Goal: Information Seeking & Learning: Learn about a topic

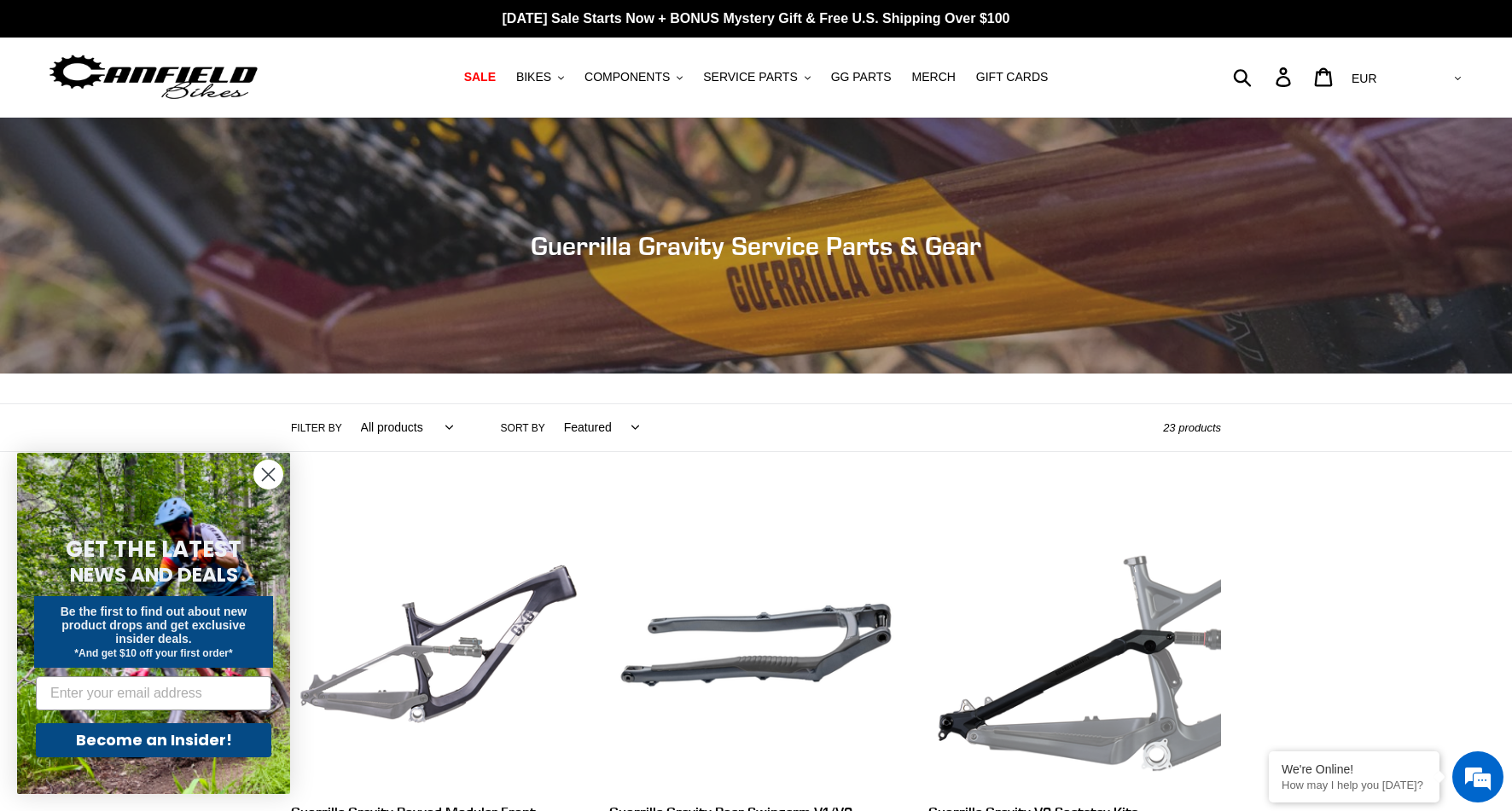
click at [282, 475] on circle "Close dialog" at bounding box center [269, 474] width 28 height 28
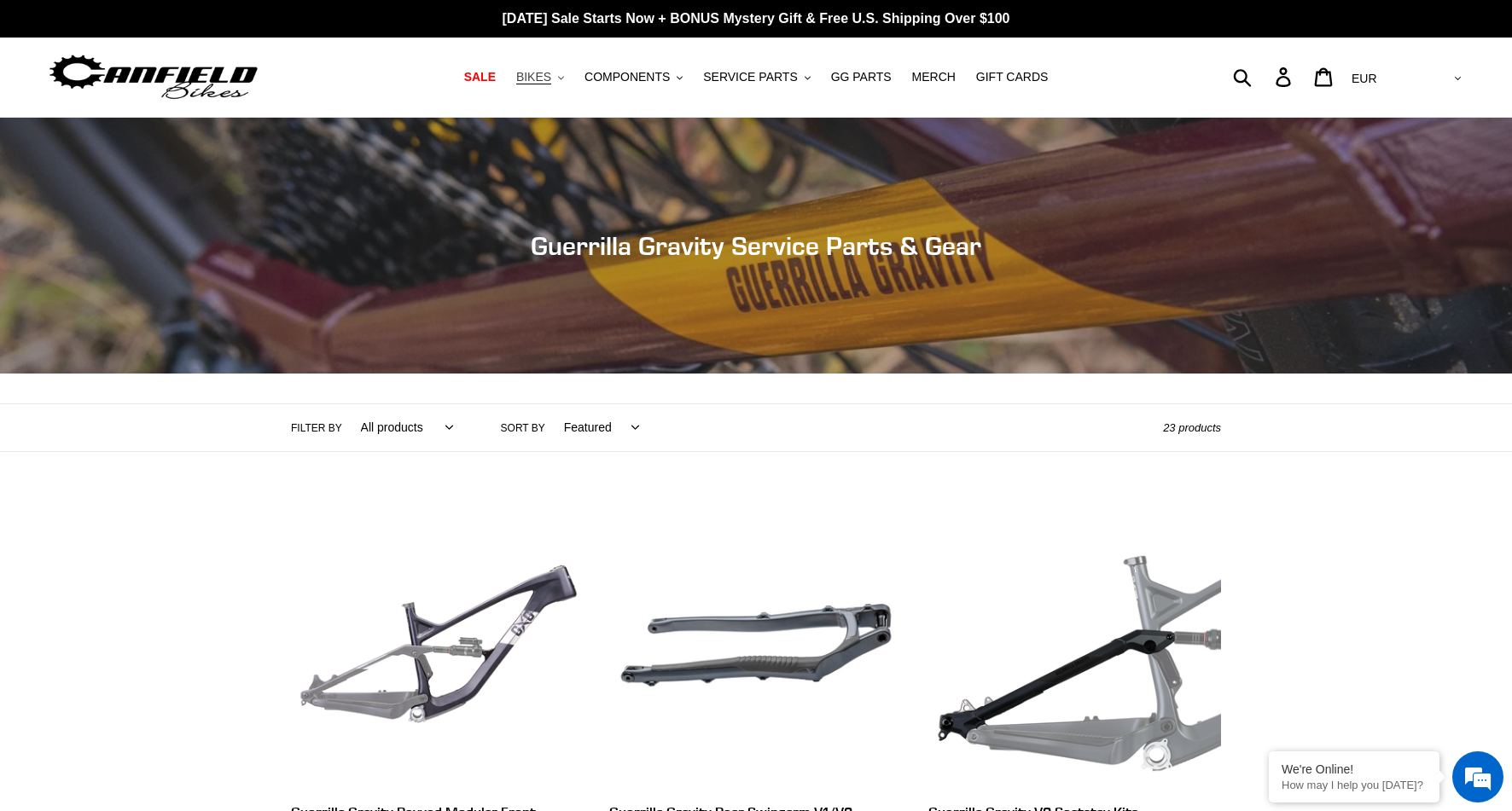
click at [563, 77] on button "BIKES .cls-1{fill:#231f20}" at bounding box center [539, 77] width 65 height 23
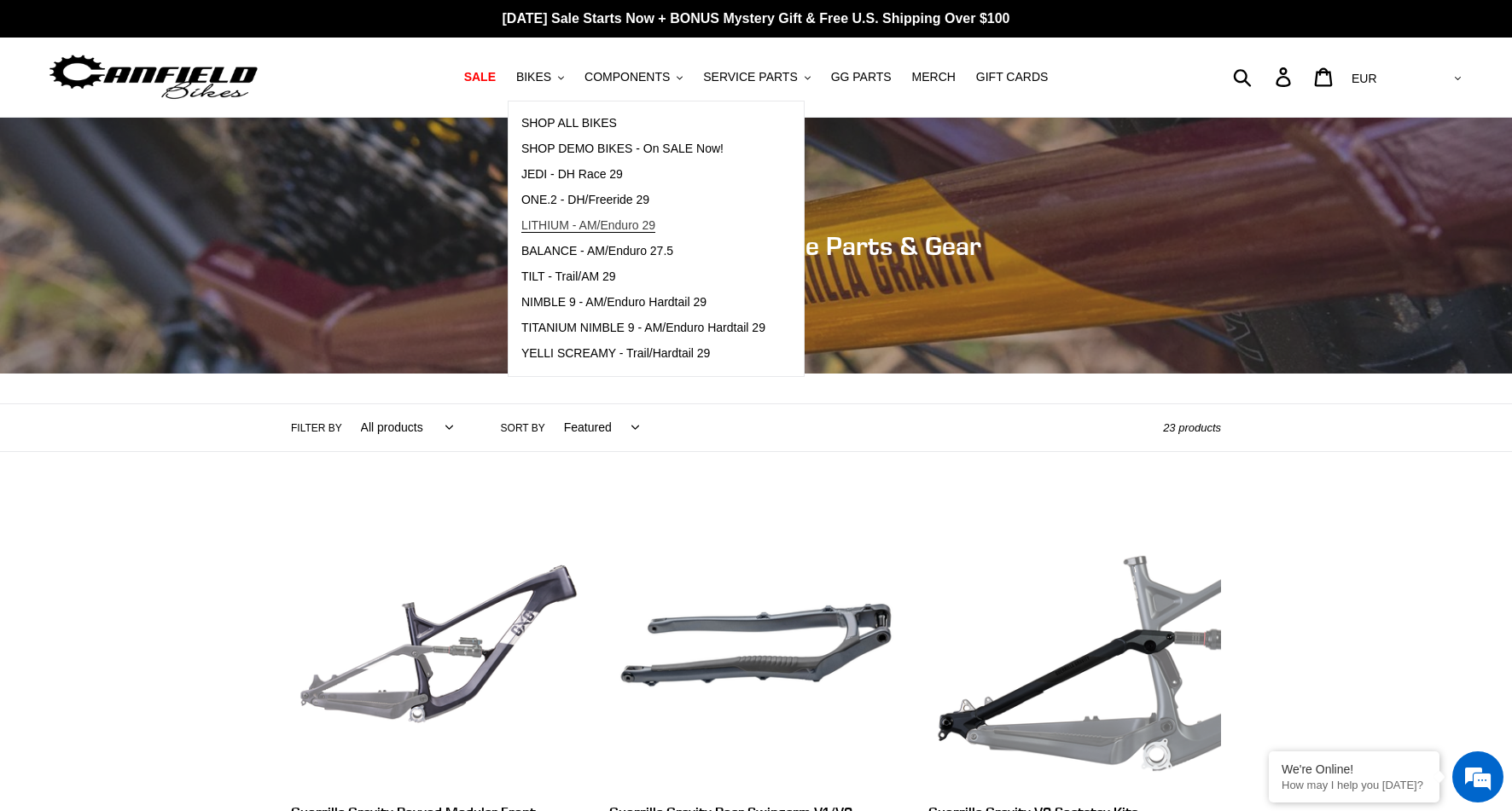
click at [585, 227] on span "LITHIUM - AM/Enduro 29" at bounding box center [588, 225] width 134 height 14
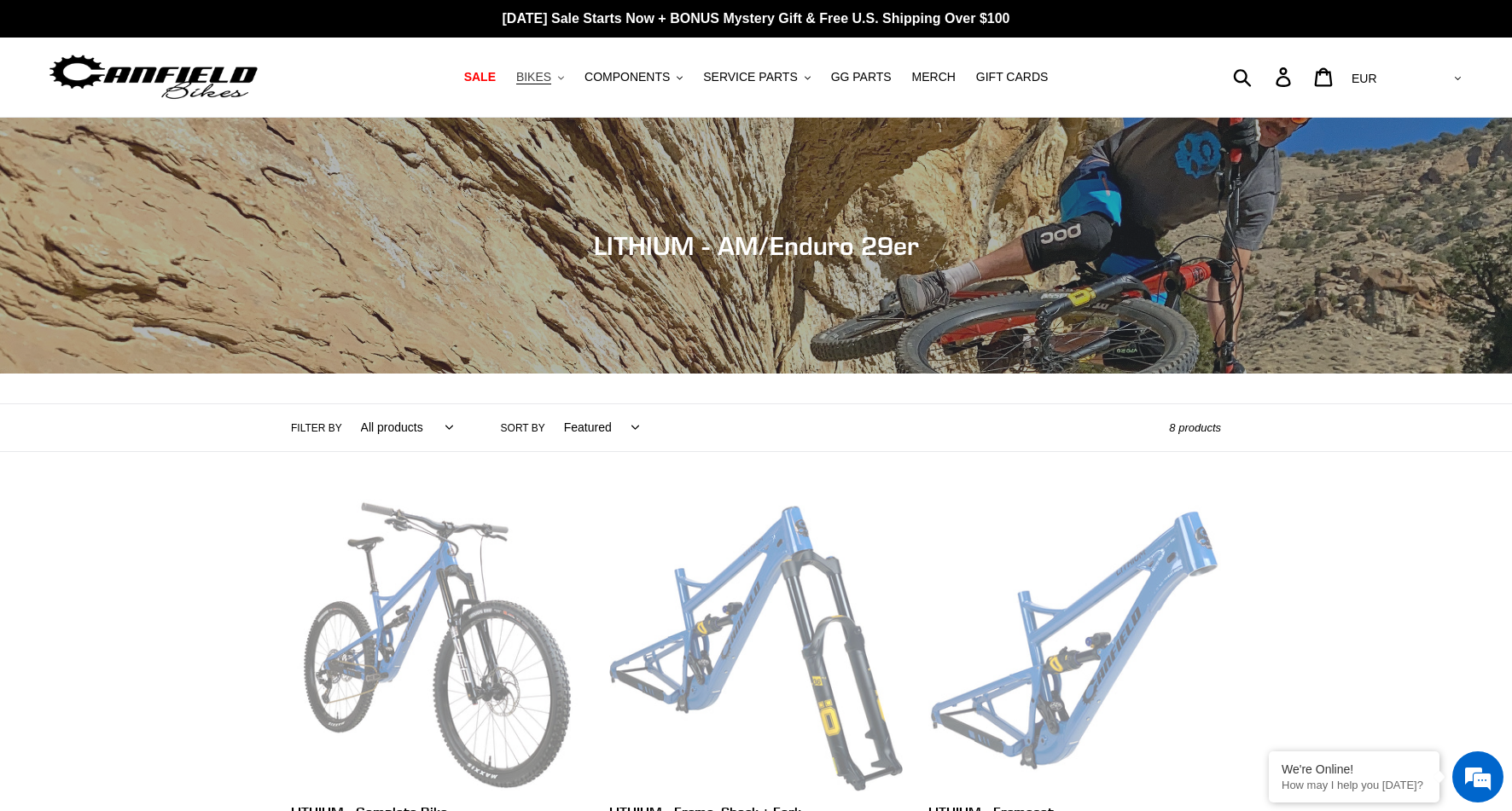
click at [545, 78] on span "BIKES" at bounding box center [533, 76] width 35 height 14
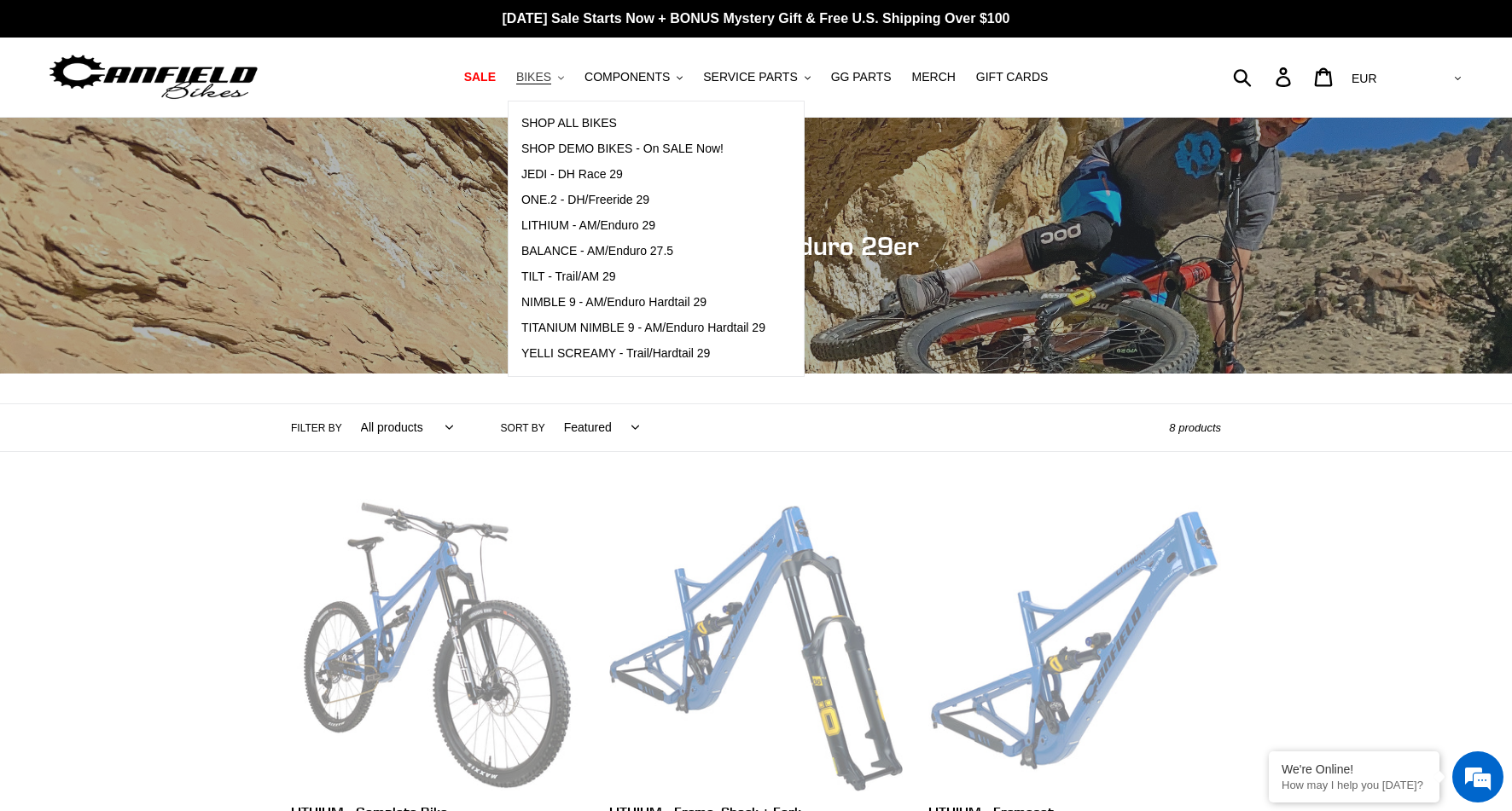
click at [541, 75] on span "BIKES" at bounding box center [533, 76] width 35 height 14
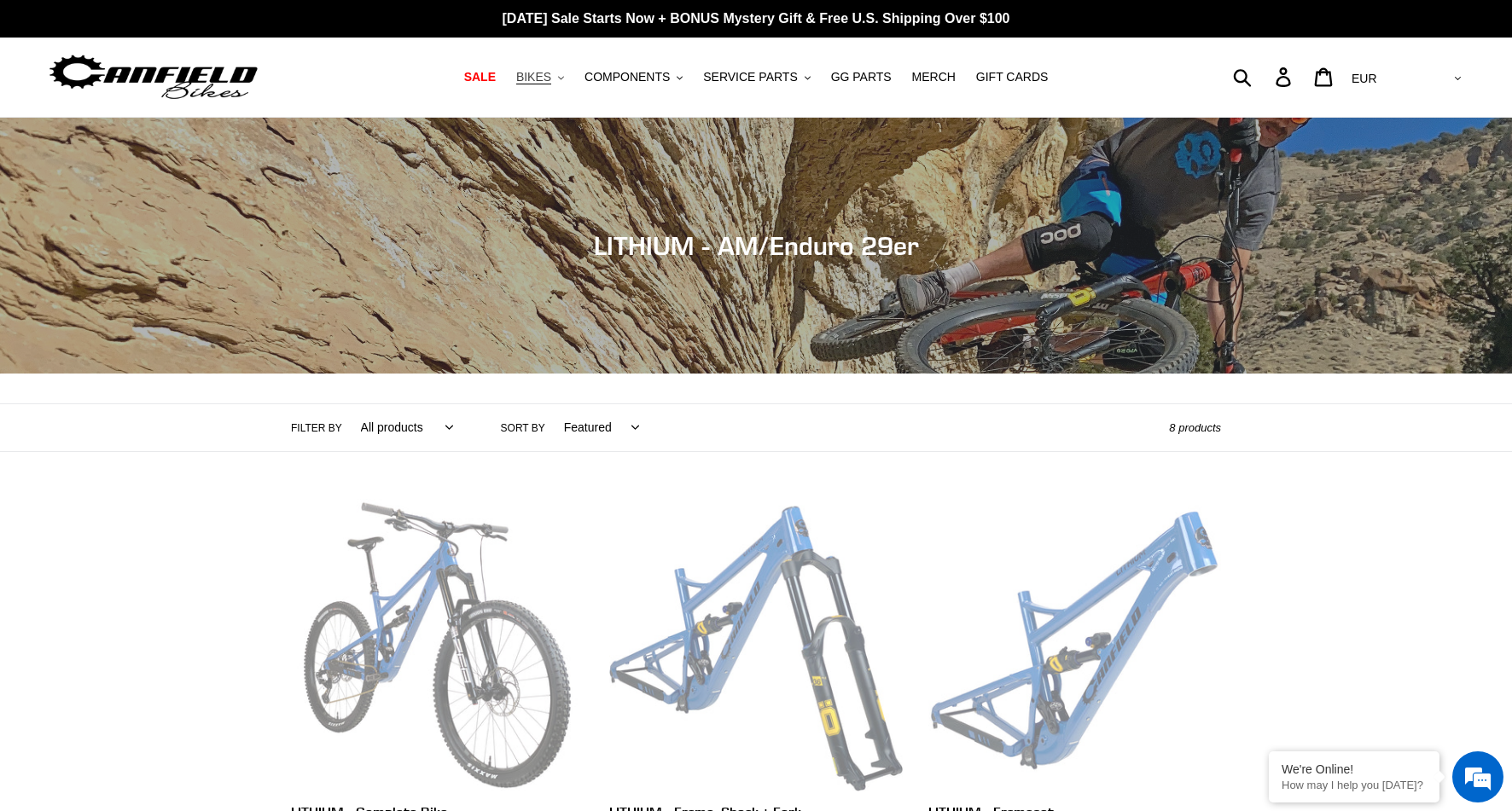
click at [542, 79] on span "BIKES" at bounding box center [533, 76] width 35 height 14
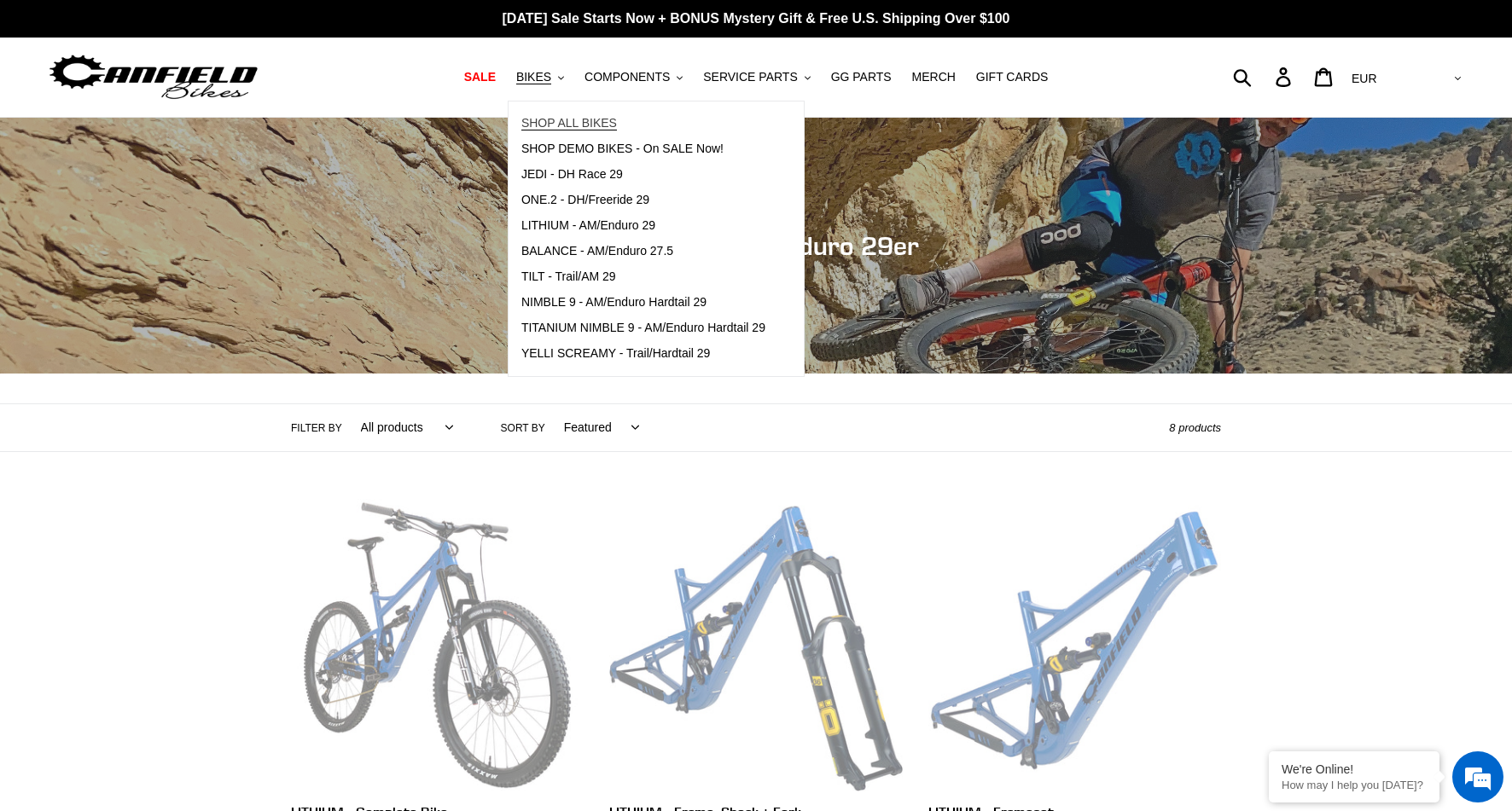
click at [565, 127] on span "SHOP ALL BIKES" at bounding box center [569, 123] width 96 height 14
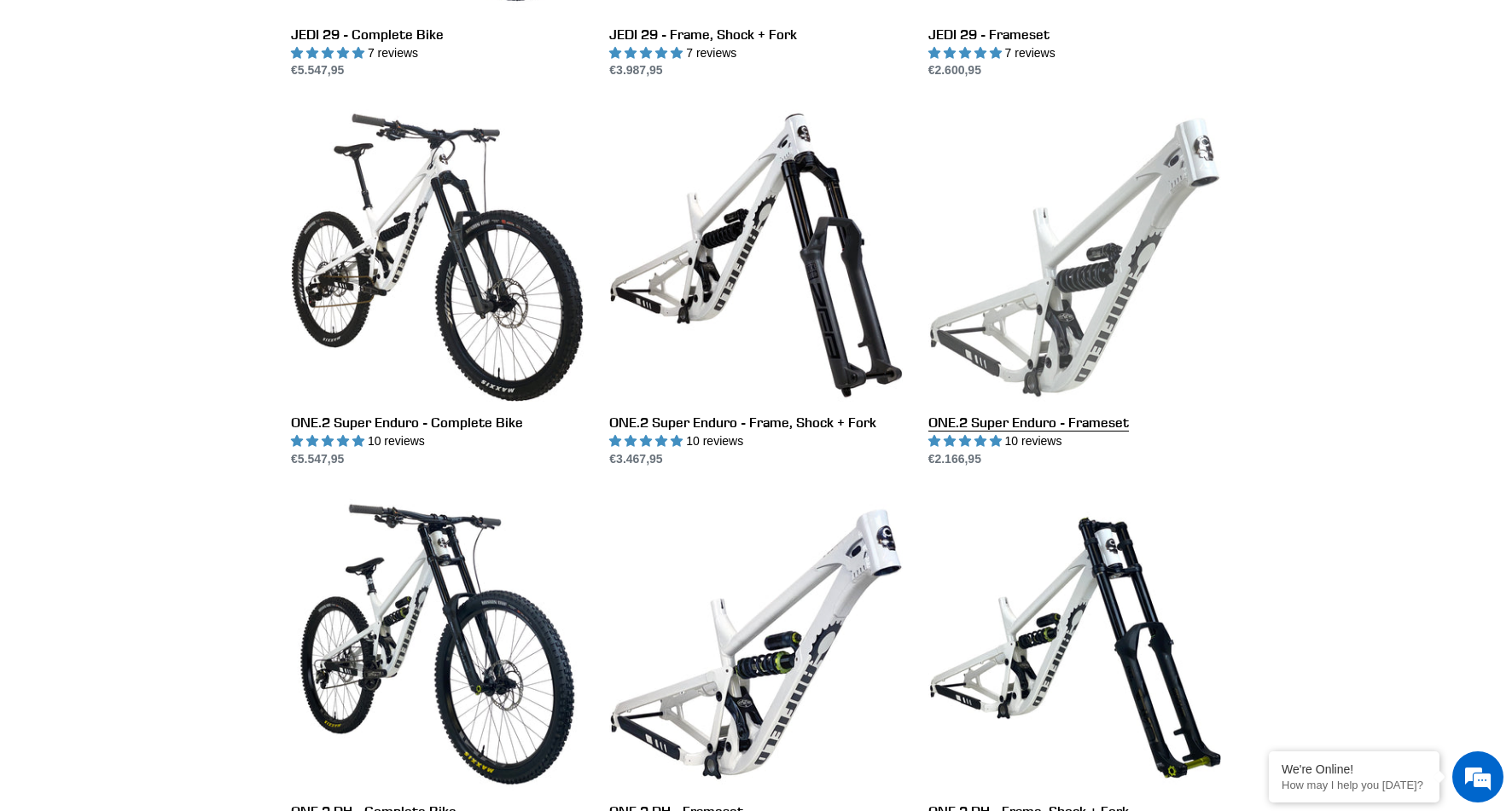
scroll to position [2334, 0]
click at [1104, 265] on link "ONE.2 Super Enduro - Frameset" at bounding box center [1074, 287] width 293 height 359
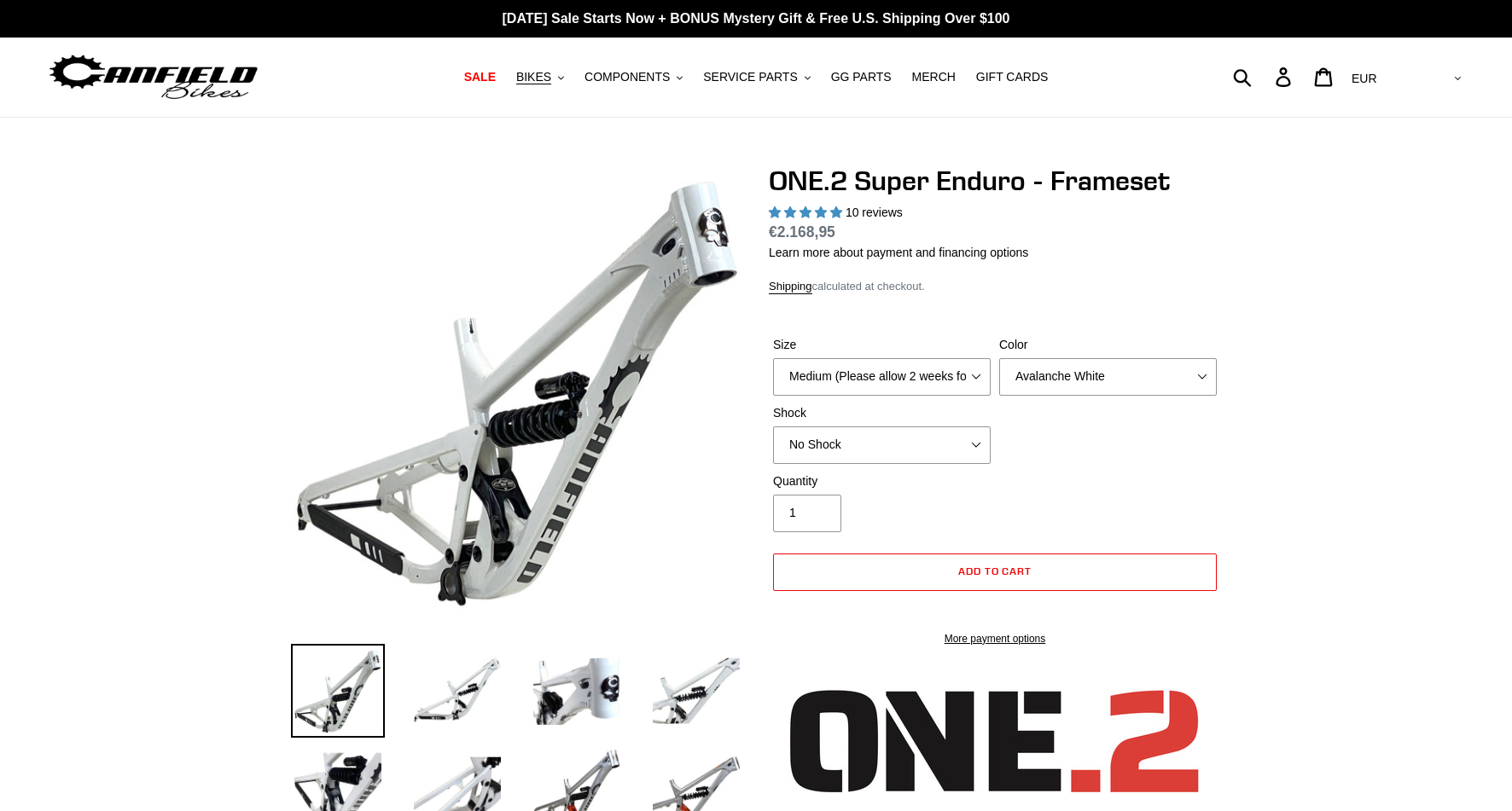
select select "highest-rating"
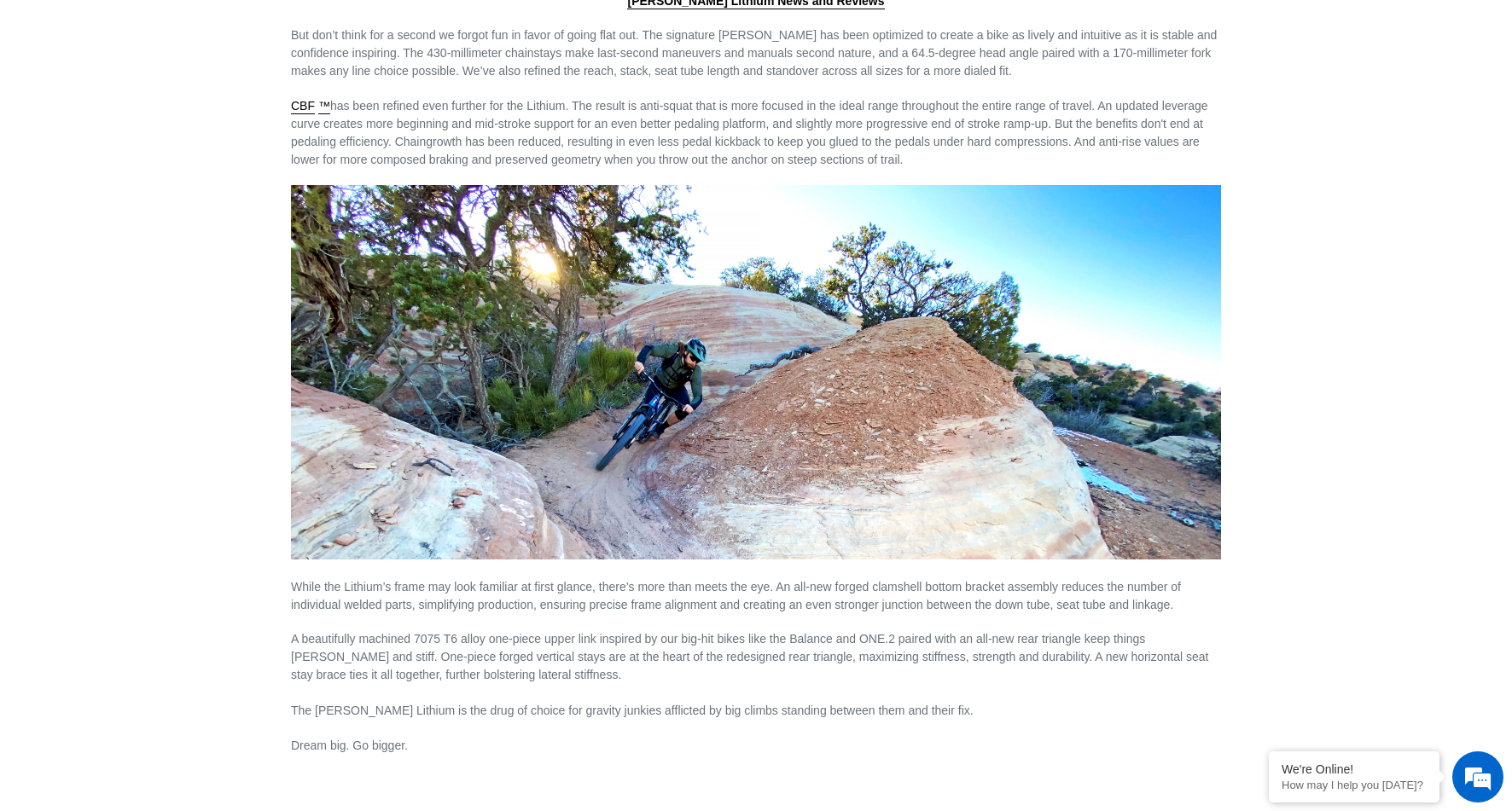
scroll to position [2674, 0]
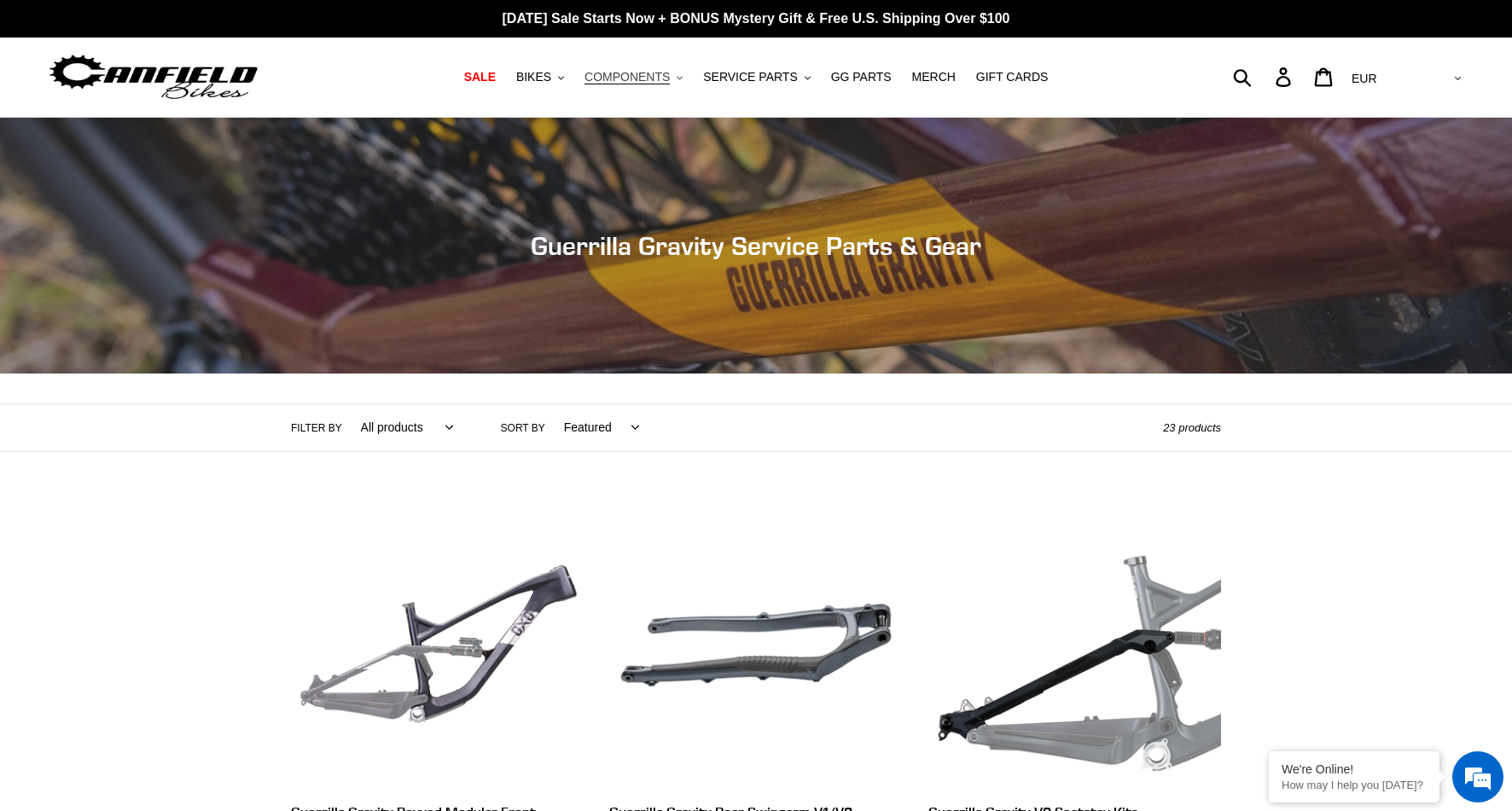
click at [667, 83] on span "COMPONENTS" at bounding box center [626, 76] width 85 height 14
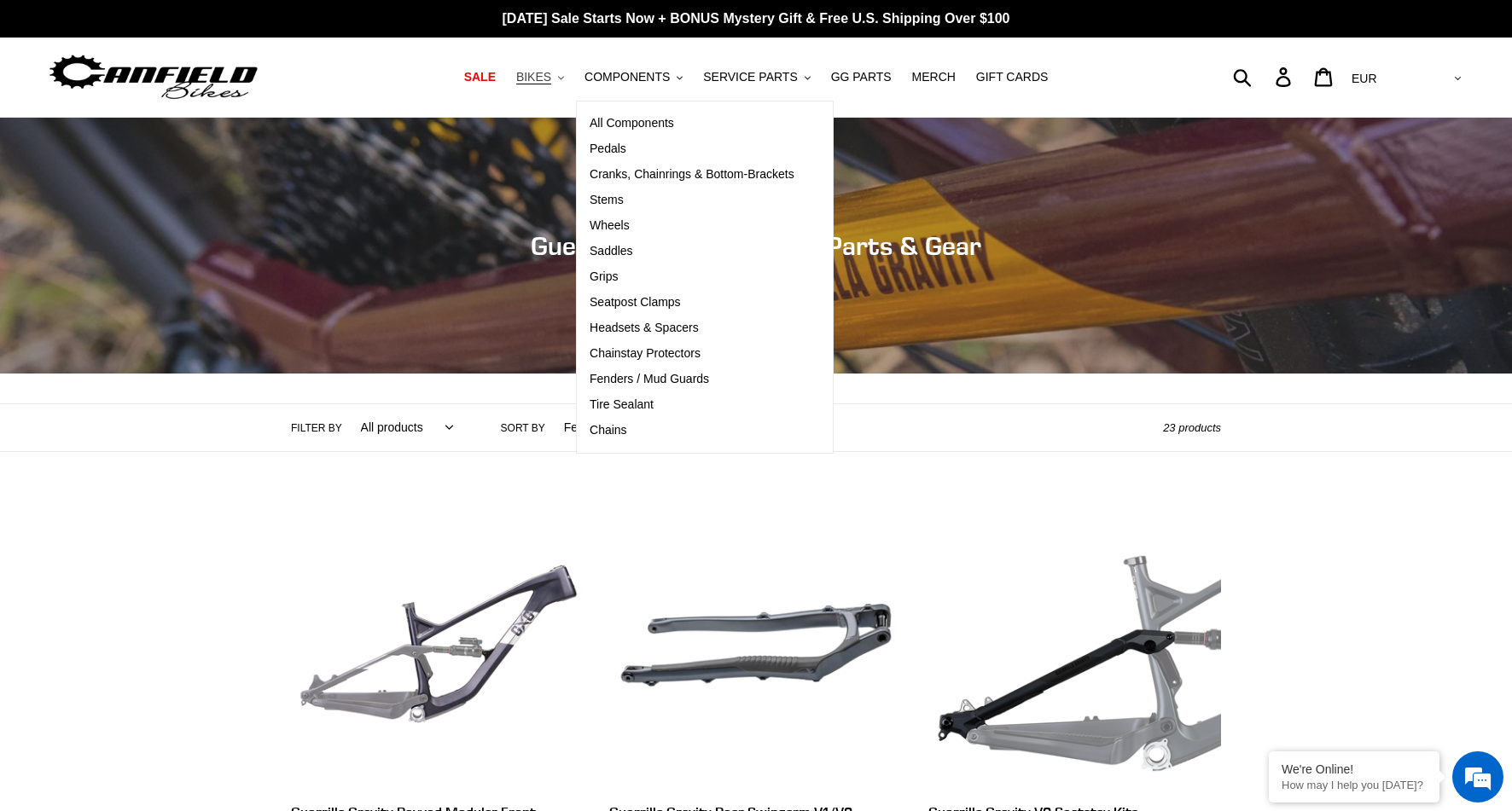
click at [549, 80] on span "BIKES" at bounding box center [533, 76] width 35 height 14
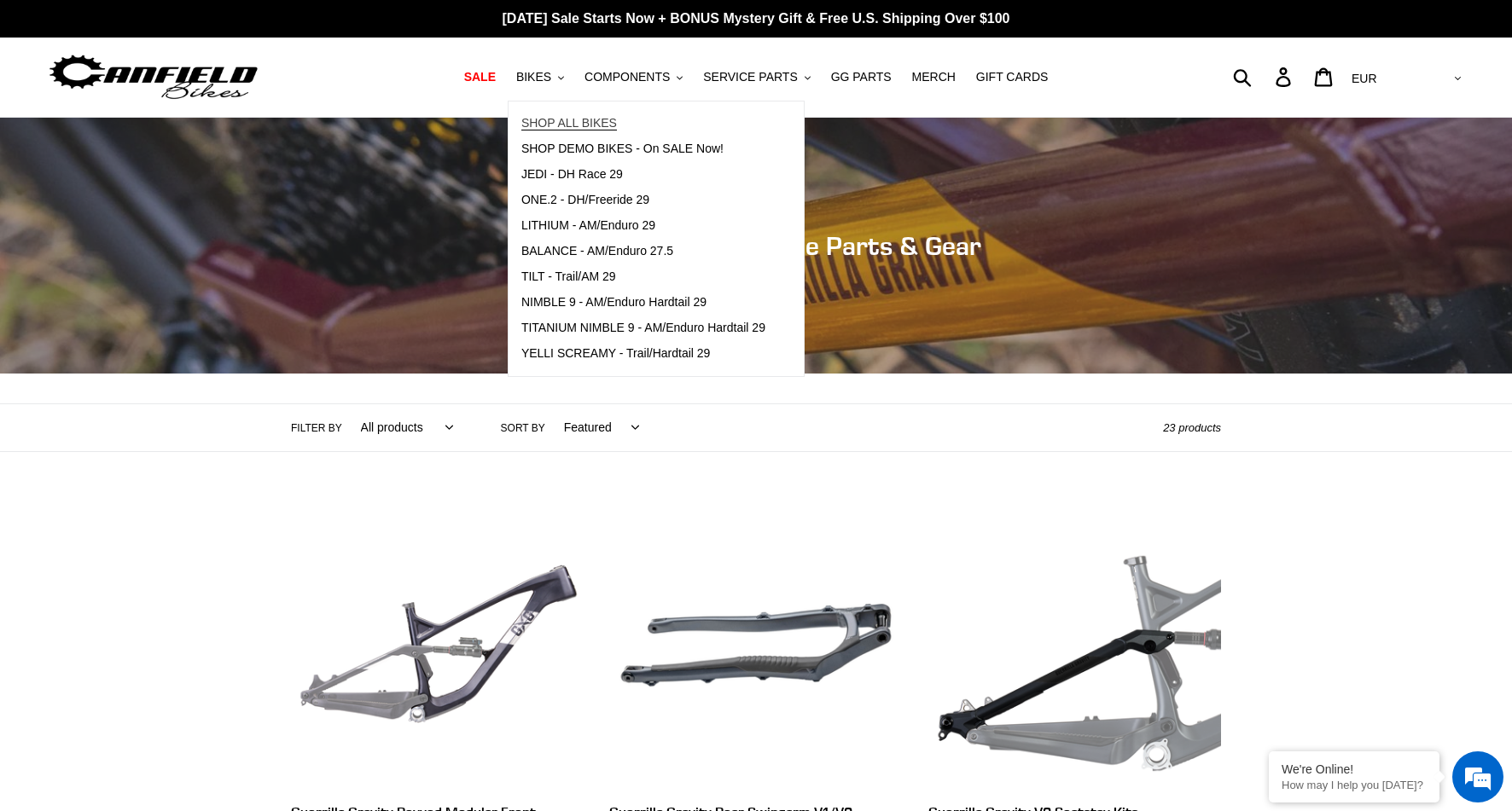
click at [576, 129] on span "SHOP ALL BIKES" at bounding box center [569, 123] width 96 height 14
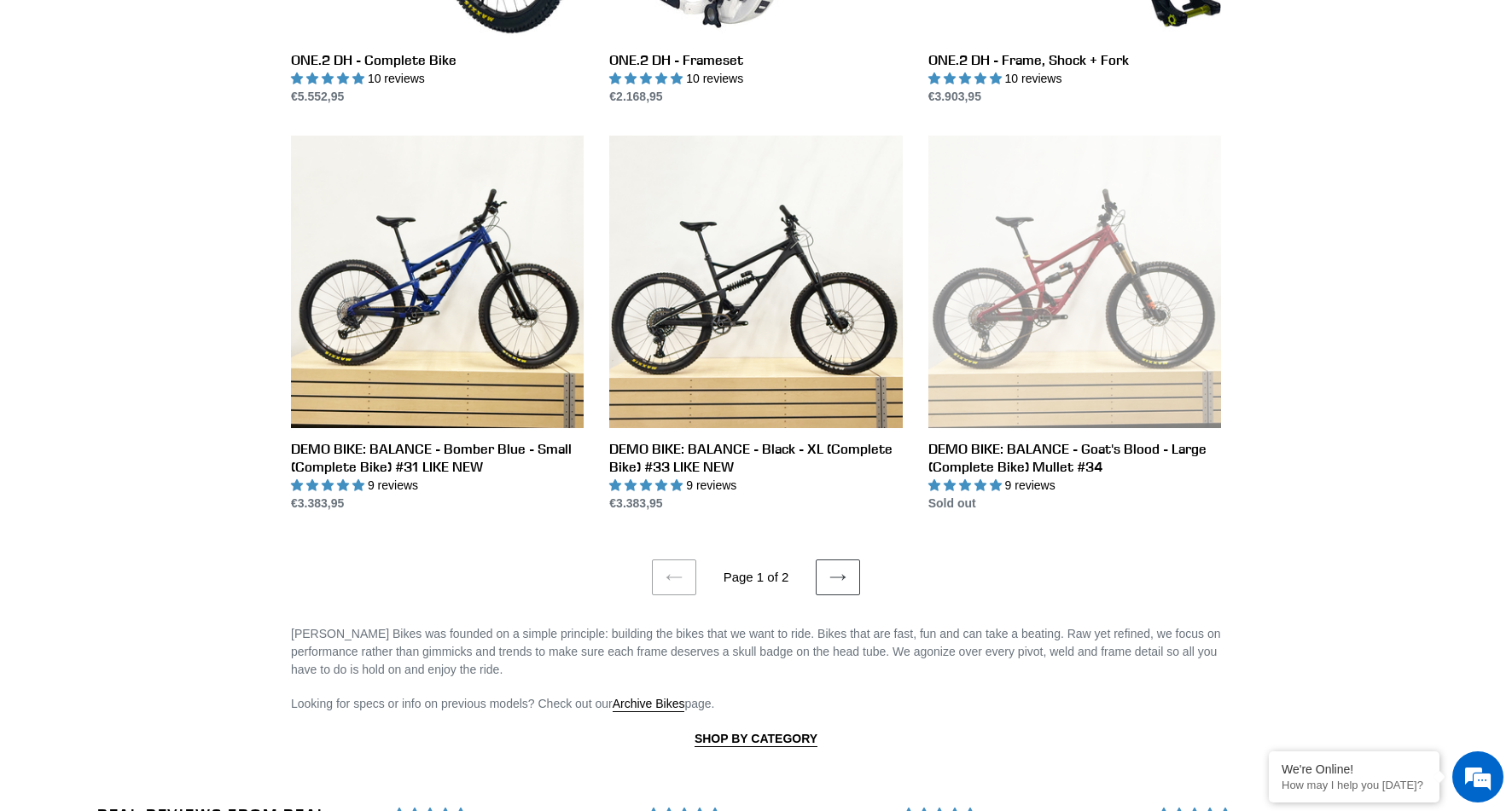
scroll to position [3083, 0]
click at [836, 560] on link "Next page" at bounding box center [837, 578] width 44 height 36
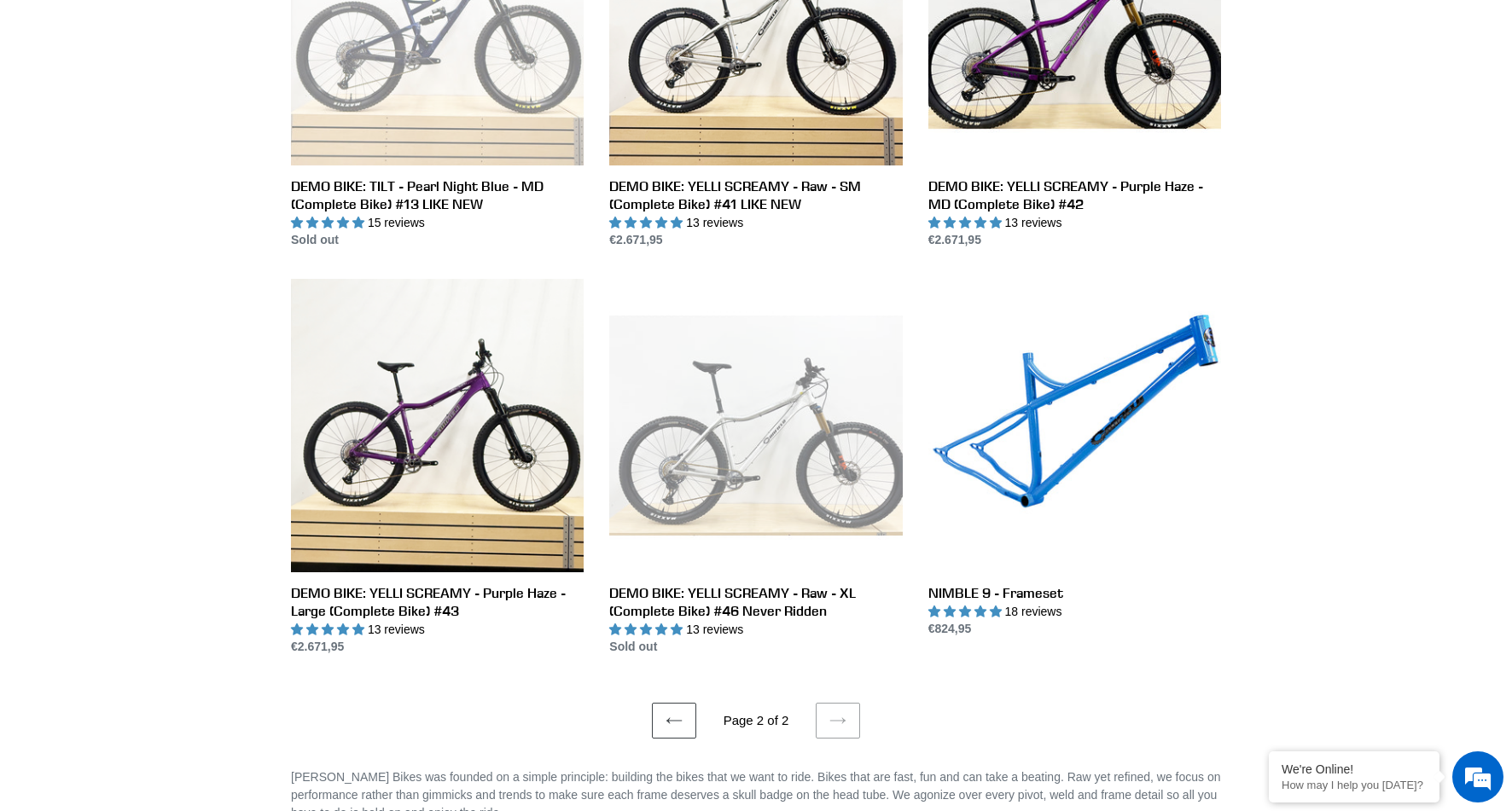
scroll to position [1449, 0]
